Goal: Transaction & Acquisition: Subscribe to service/newsletter

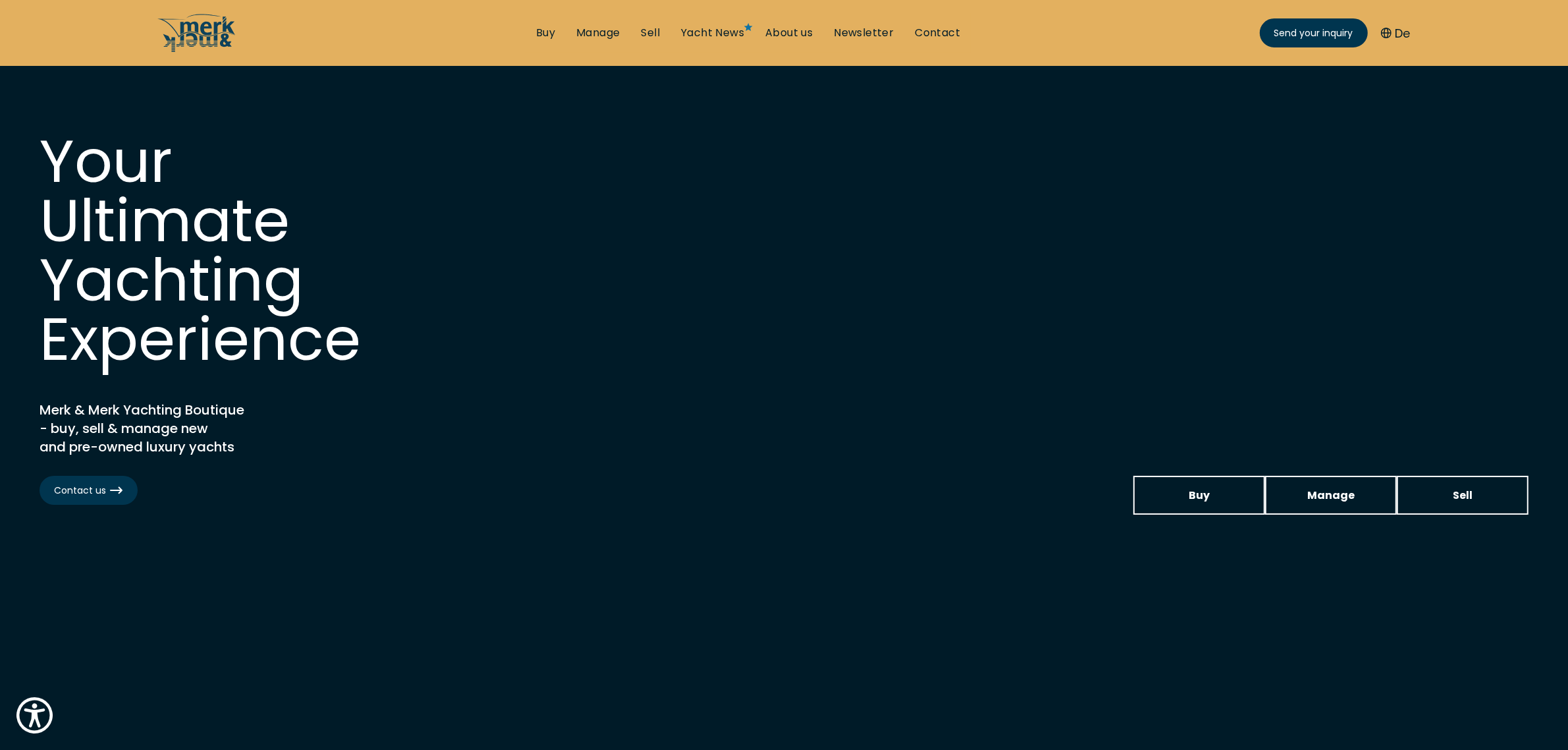
click at [858, 19] on ul "Buy Manage Sell Yacht News About us Newsletter Contact Send your inquiry" at bounding box center [748, 32] width 445 height 40
click at [861, 22] on ul "Buy Manage Sell Yacht News About us Newsletter Contact Send your inquiry" at bounding box center [748, 32] width 445 height 40
click at [861, 28] on link "Newsletter" at bounding box center [864, 33] width 60 height 15
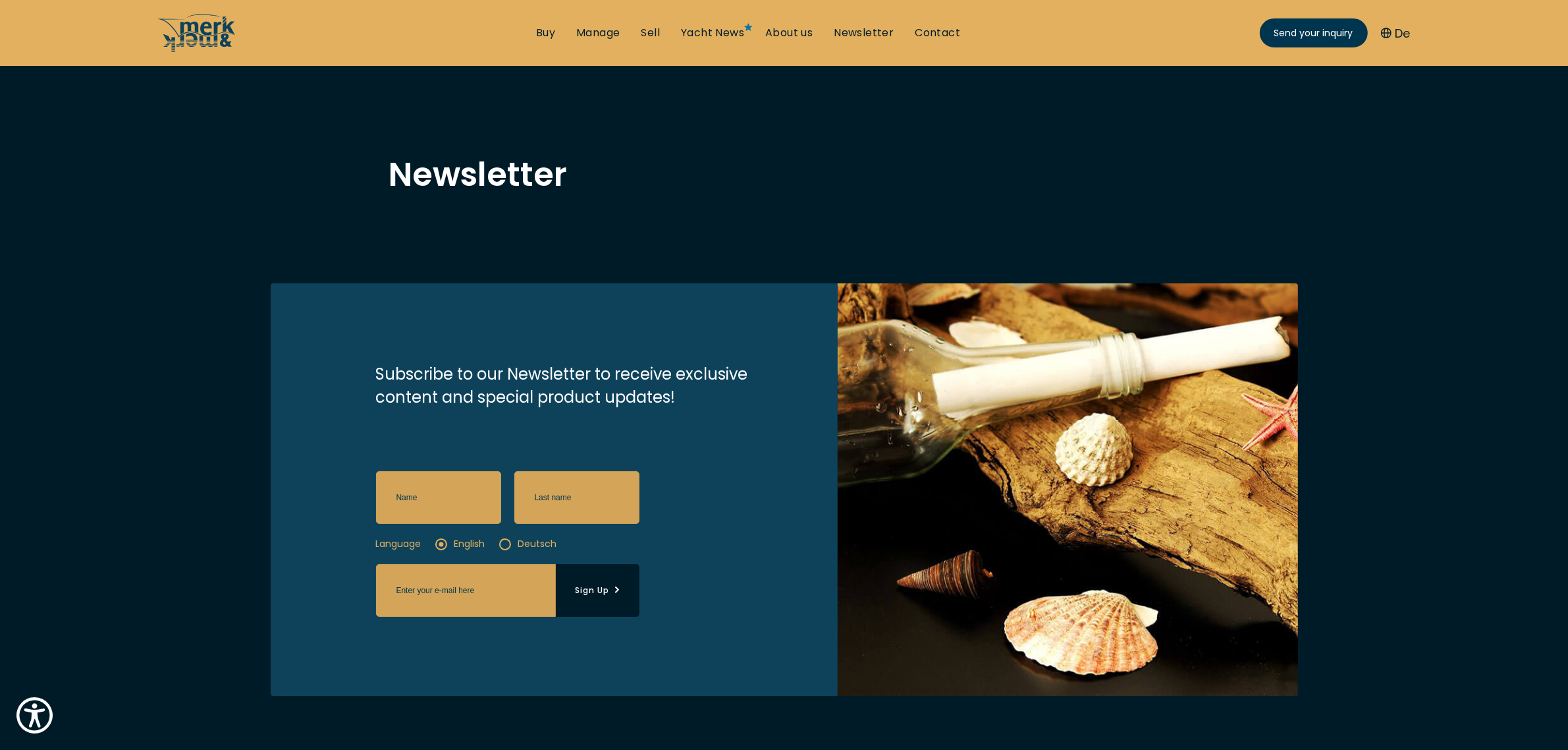
click at [442, 511] on input "text" at bounding box center [438, 497] width 125 height 53
type input "test"
click at [571, 496] on input "text" at bounding box center [577, 497] width 125 height 53
type input "test"
click at [500, 582] on input "Sign Up" at bounding box center [466, 590] width 180 height 53
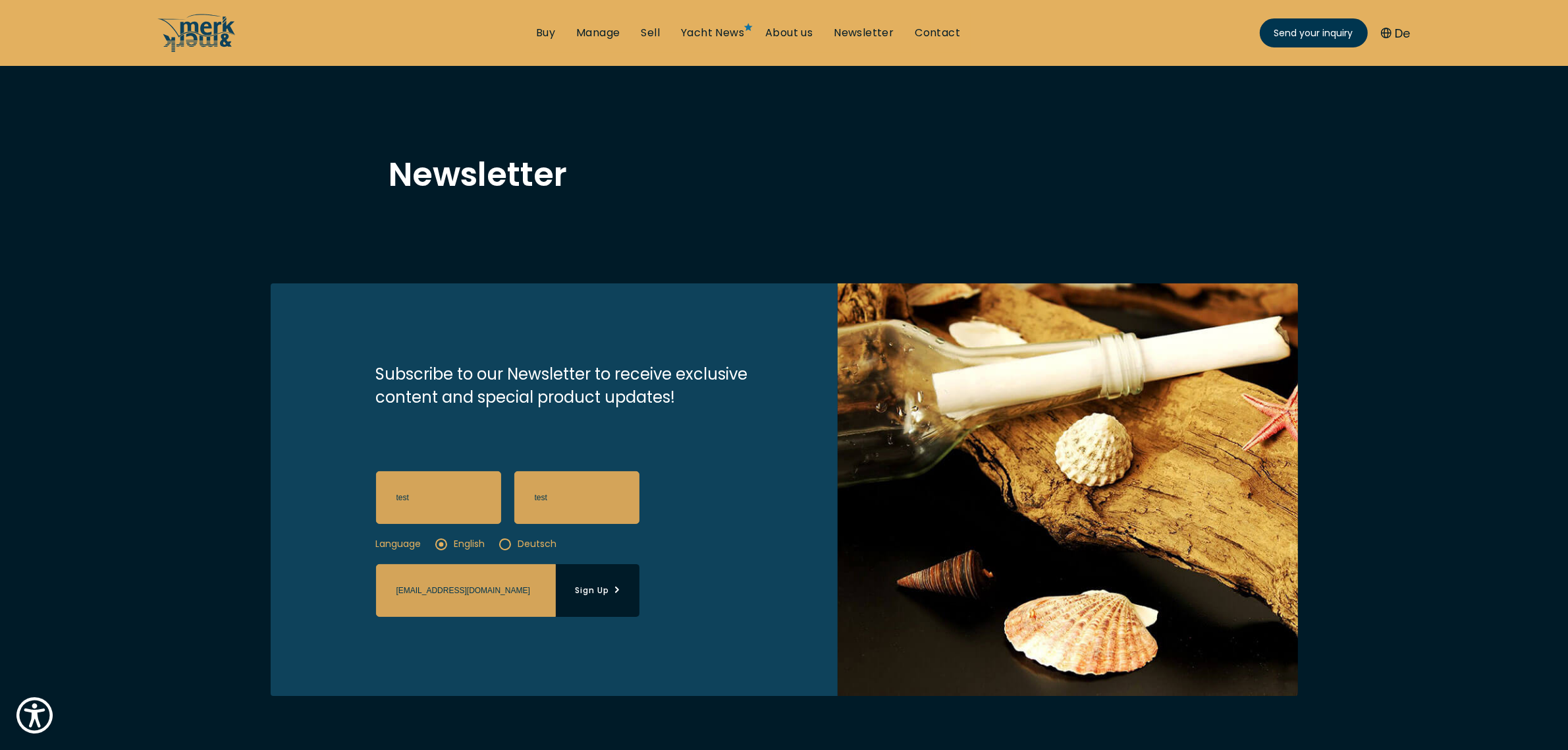
type input "[EMAIL_ADDRESS][DOMAIN_NAME]"
click at [614, 593] on icon "Sign Up" at bounding box center [616, 589] width 6 height 6
